Goal: Task Accomplishment & Management: Use online tool/utility

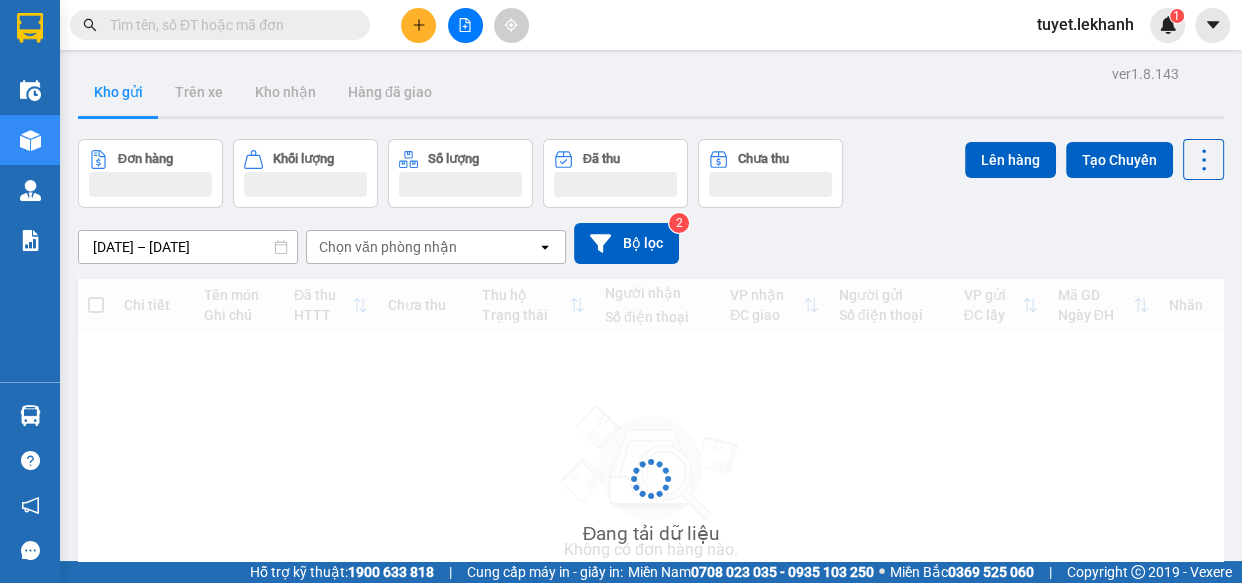
scroll to position [90, 0]
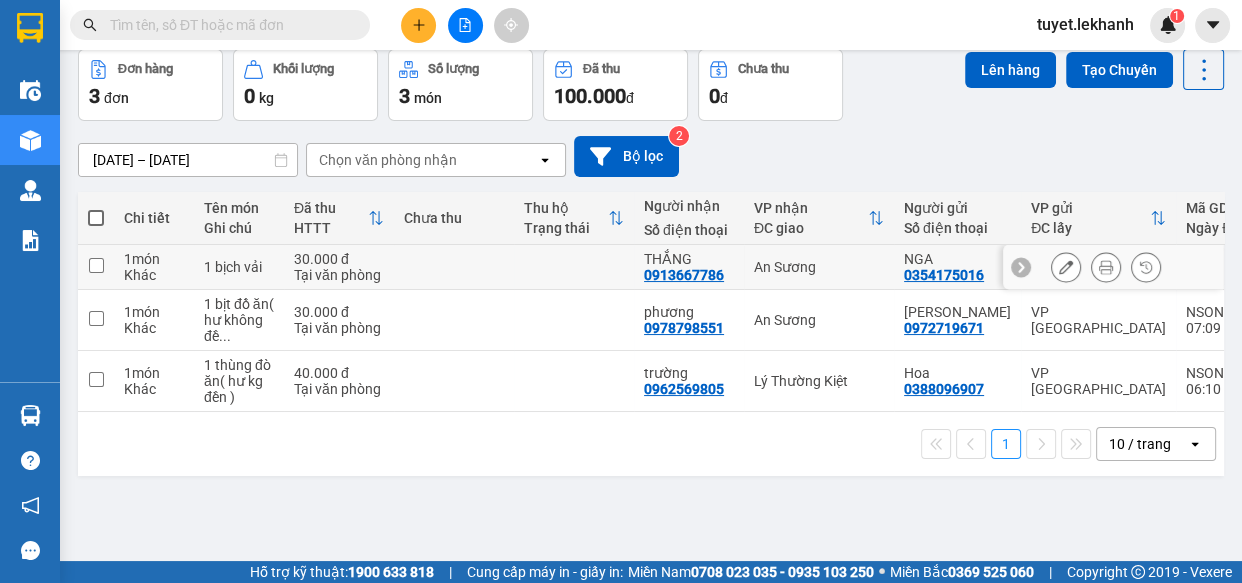
click at [1035, 270] on div at bounding box center [1113, 267] width 220 height 45
click at [1051, 264] on div at bounding box center [1066, 267] width 30 height 30
click at [1059, 264] on icon at bounding box center [1066, 267] width 14 height 14
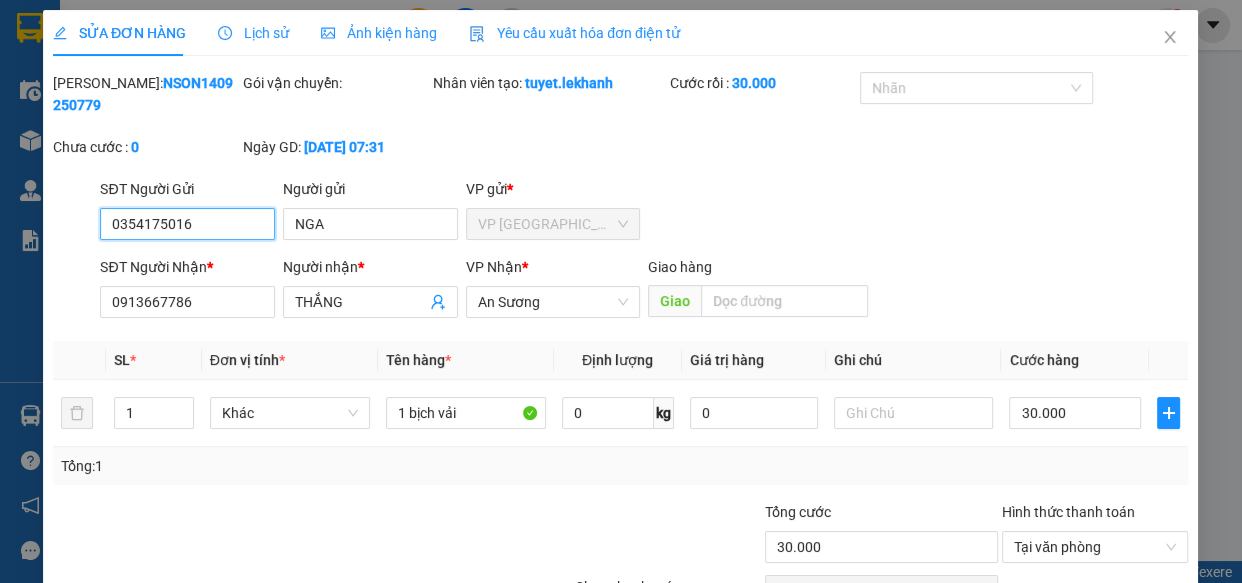
type input "0354175016"
type input "NGA"
type input "0913667786"
type input "THẮNG"
type input "30.000"
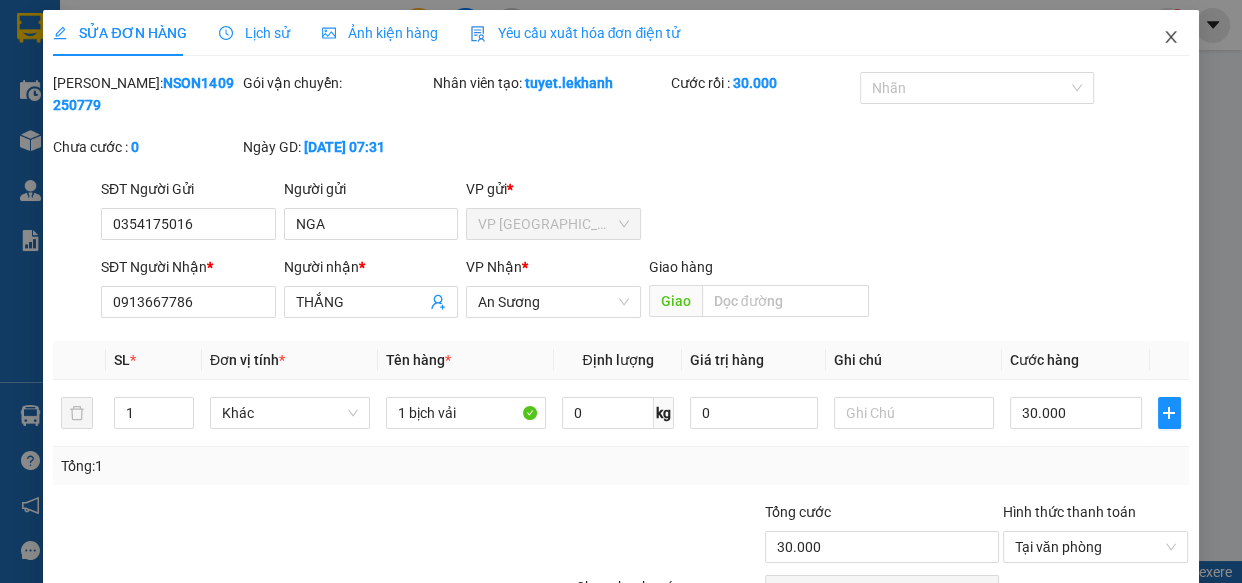
click at [1163, 40] on icon "close" at bounding box center [1171, 37] width 16 height 16
